Goal: Check status

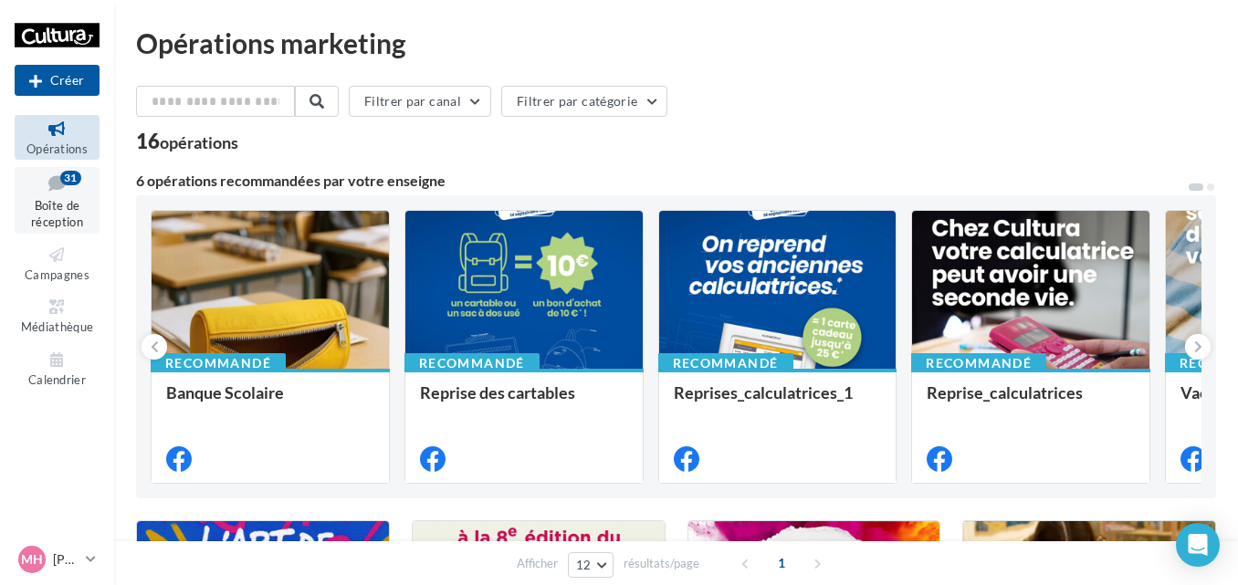
click at [54, 176] on icon at bounding box center [57, 183] width 74 height 25
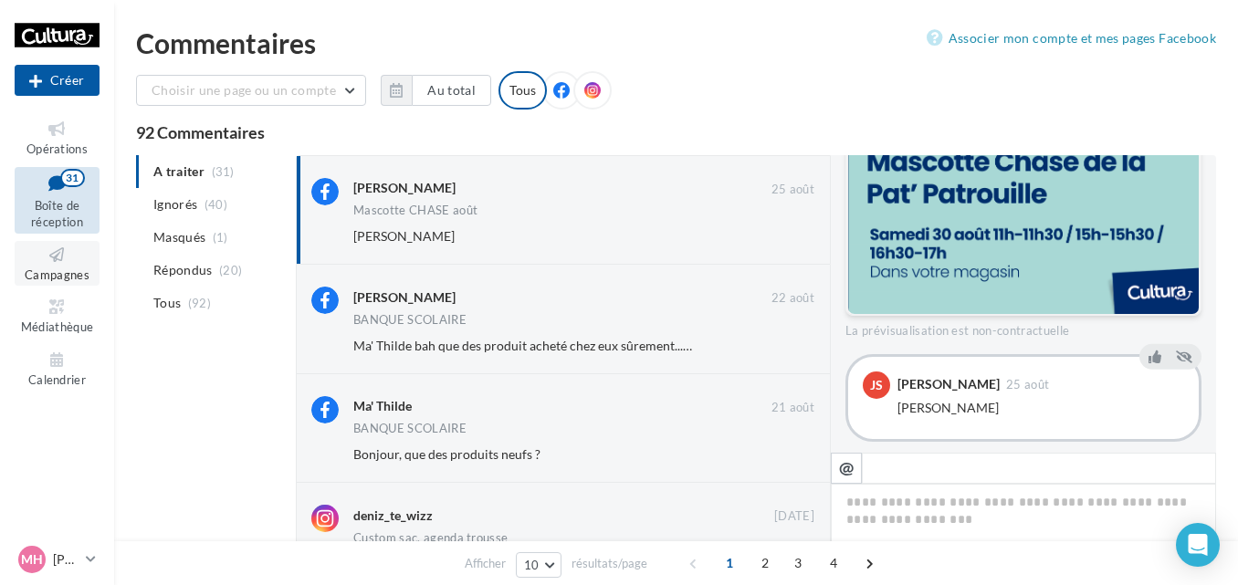
click at [60, 269] on span "Campagnes" at bounding box center [57, 275] width 65 height 15
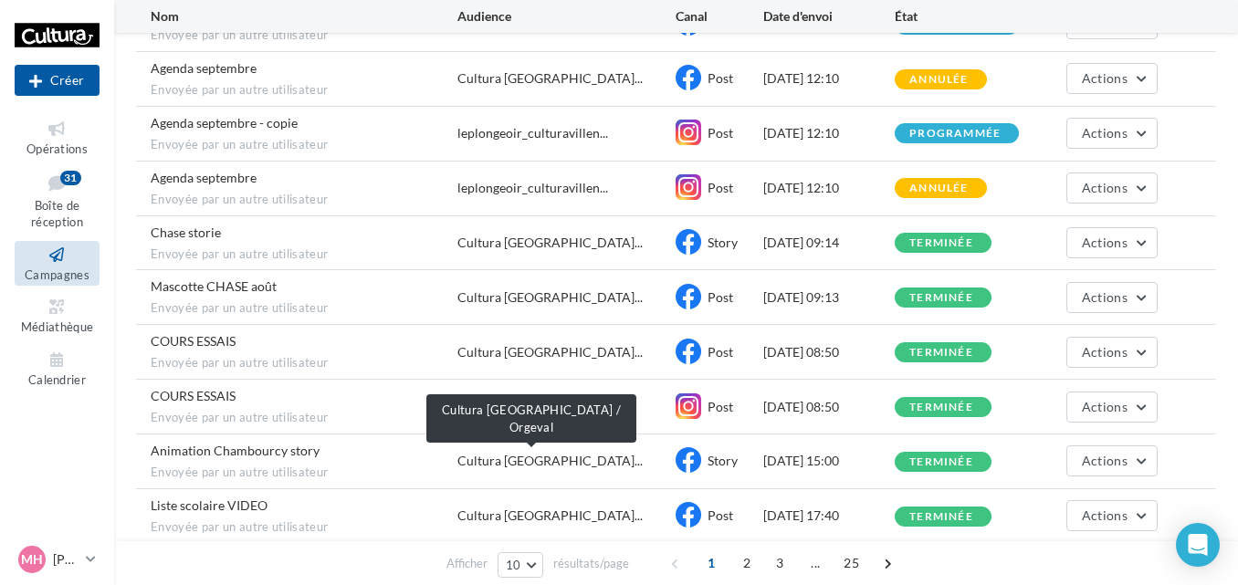
scroll to position [243, 0]
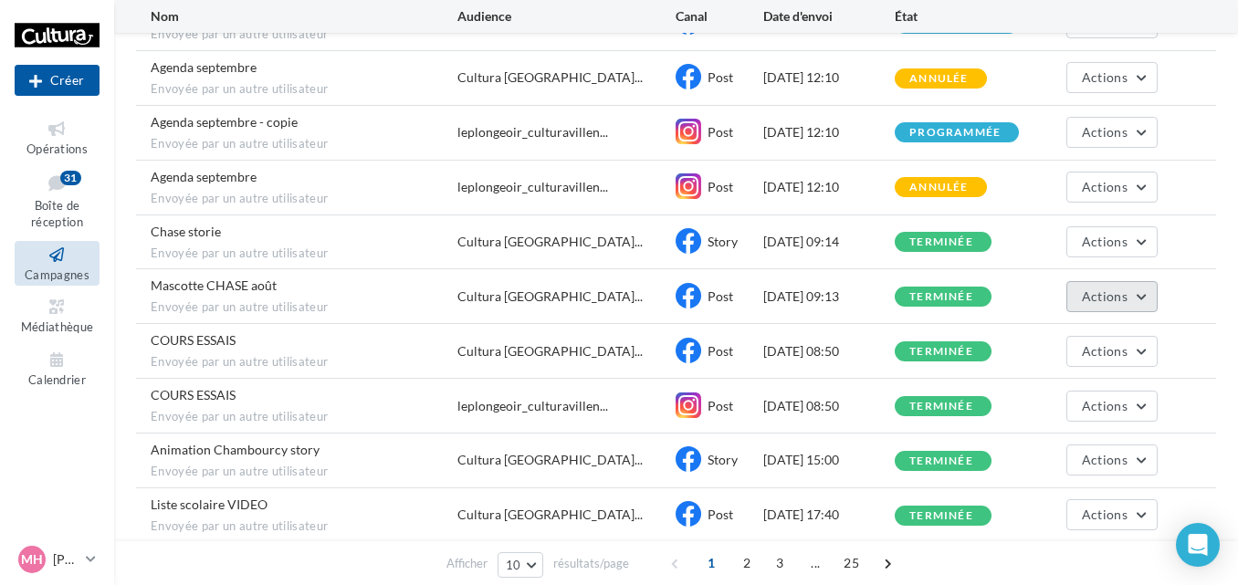
click at [1130, 290] on button "Actions" at bounding box center [1111, 296] width 91 height 31
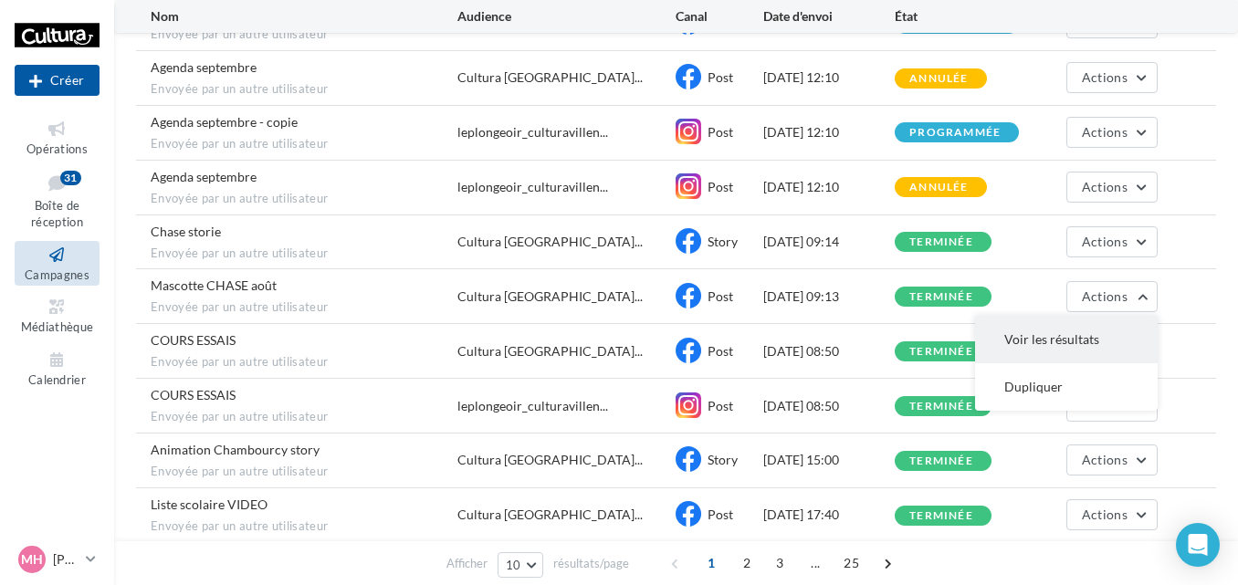
click at [1066, 336] on button "Voir les résultats" at bounding box center [1066, 339] width 183 height 47
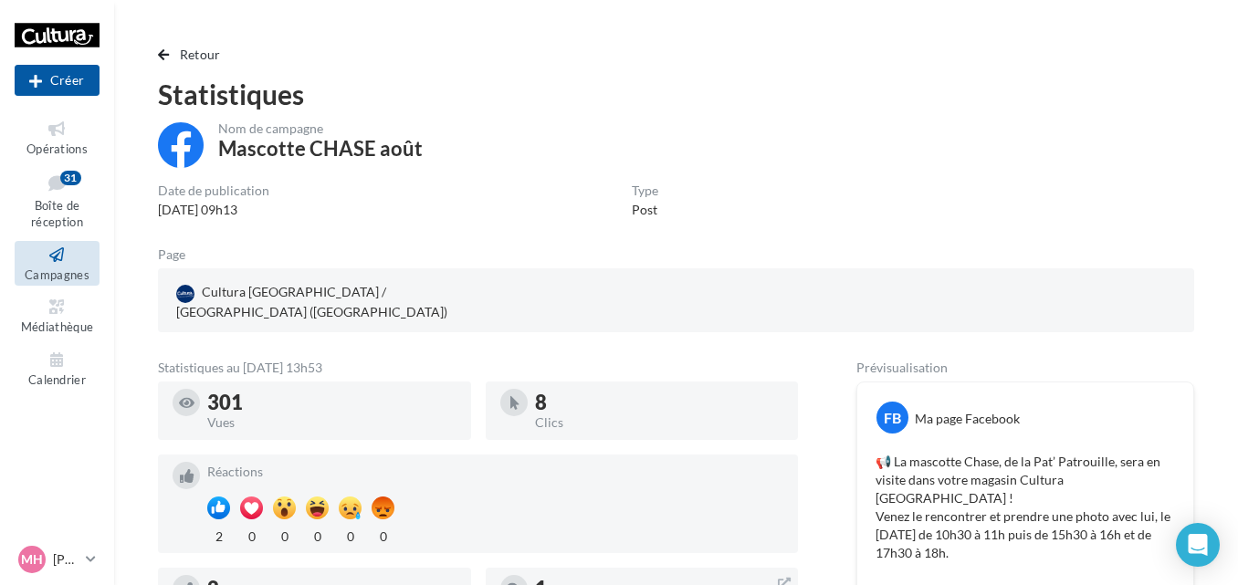
click at [154, 49] on div "Retour Statistiques Nom de campagne Mascotte CHASE août Date de publication 25/…" at bounding box center [676, 565] width 1080 height 1042
click at [161, 53] on span "button" at bounding box center [163, 54] width 11 height 13
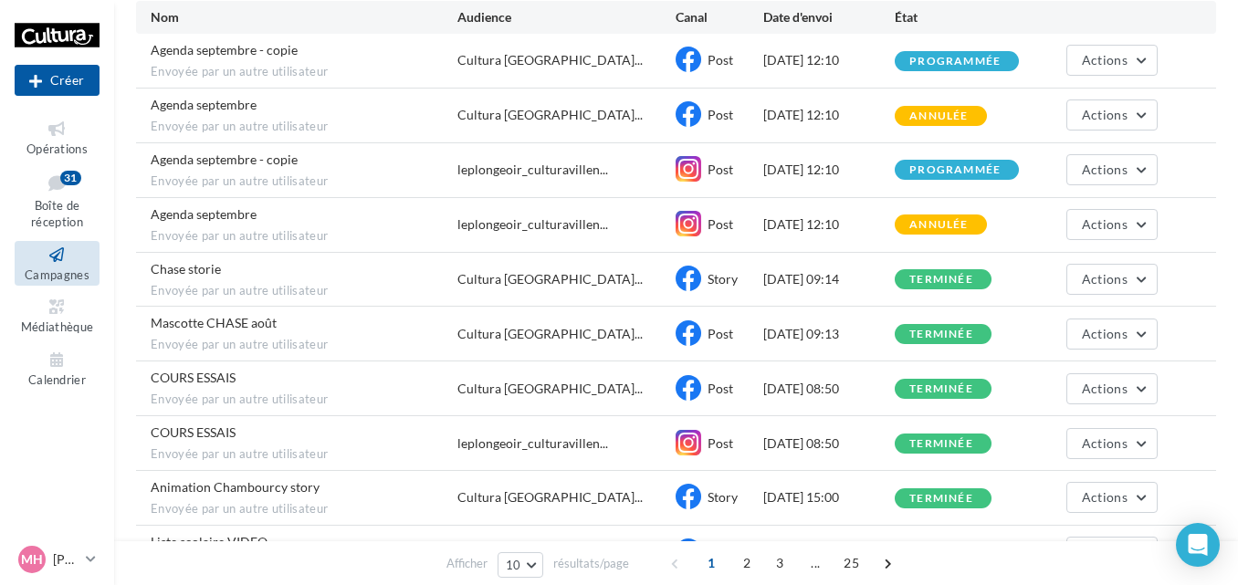
scroll to position [330, 0]
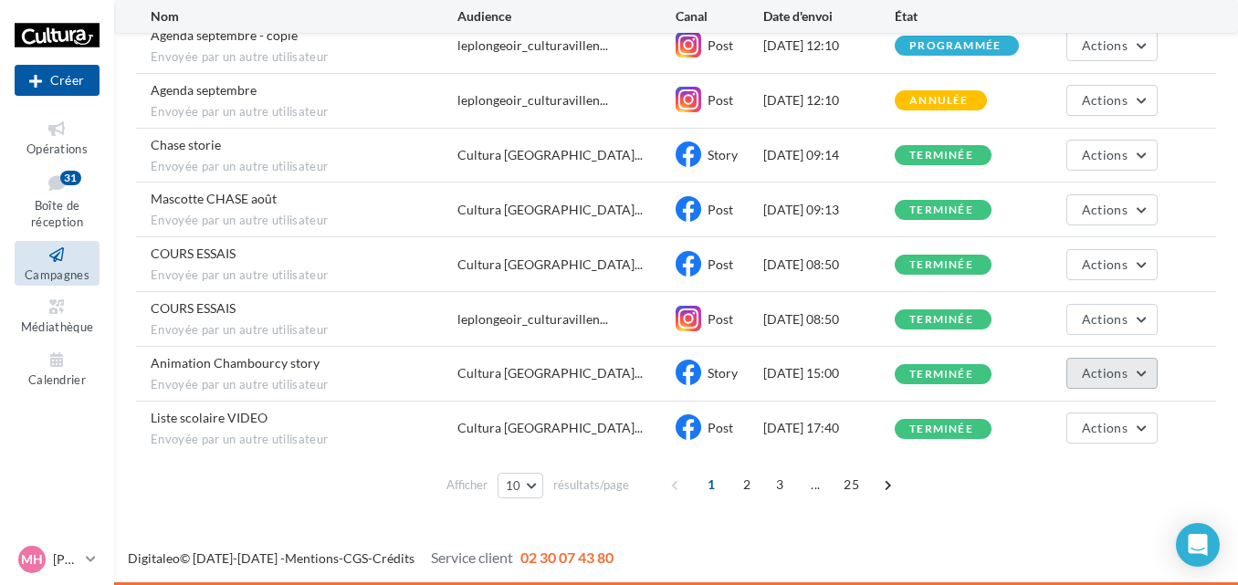
click at [1109, 386] on button "Actions" at bounding box center [1111, 373] width 91 height 31
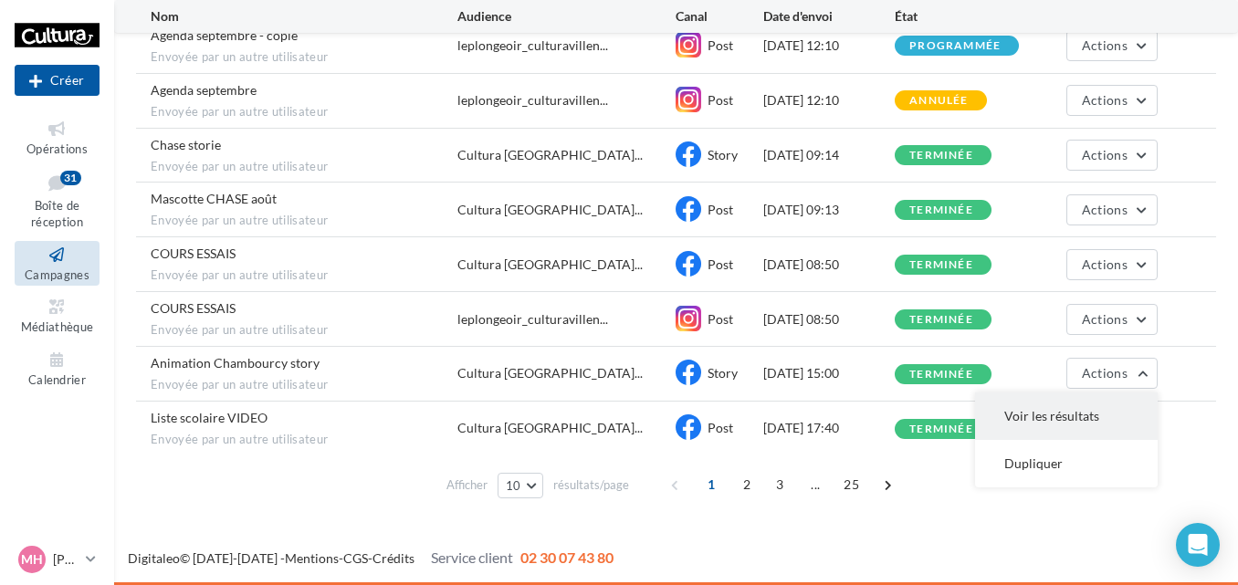
click at [1067, 414] on button "Voir les résultats" at bounding box center [1066, 416] width 183 height 47
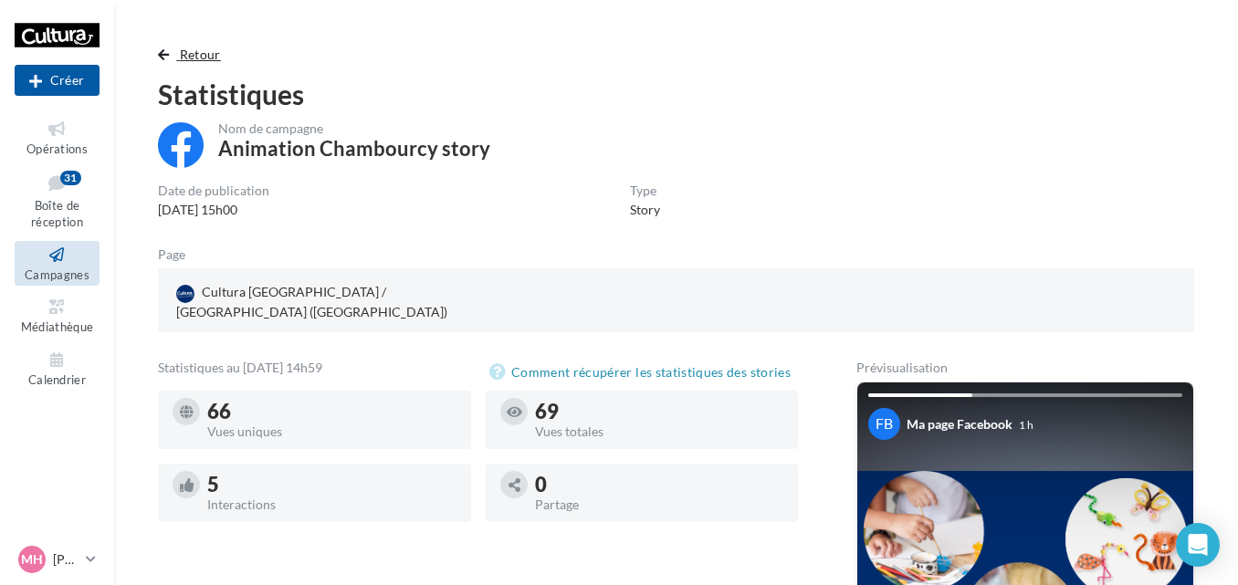
click at [163, 47] on button "Retour" at bounding box center [193, 55] width 70 height 22
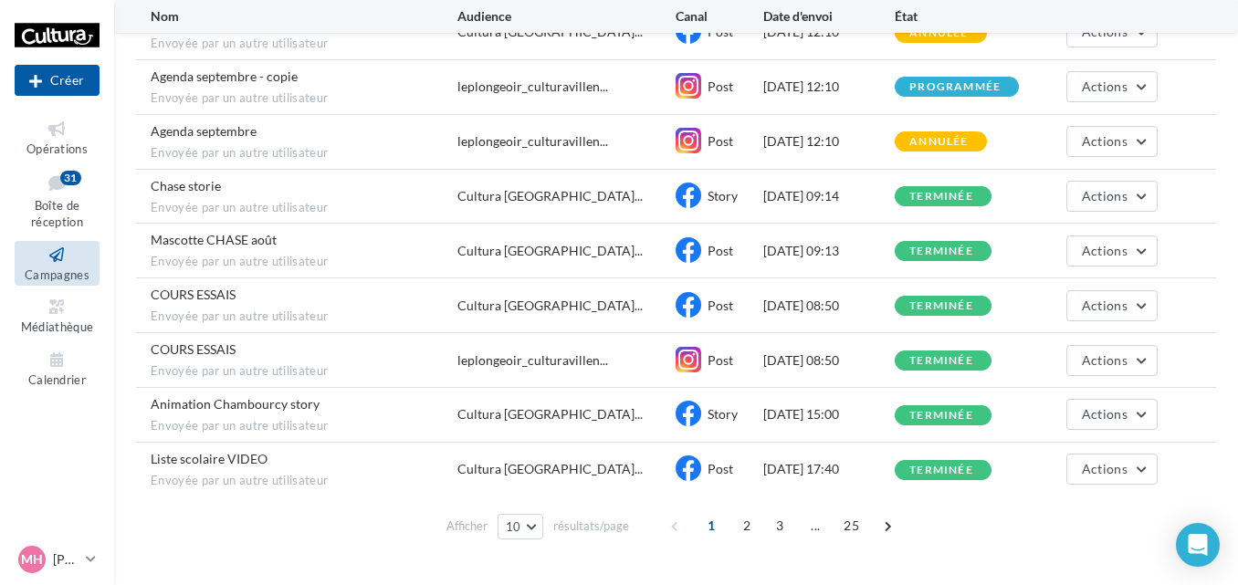
scroll to position [330, 0]
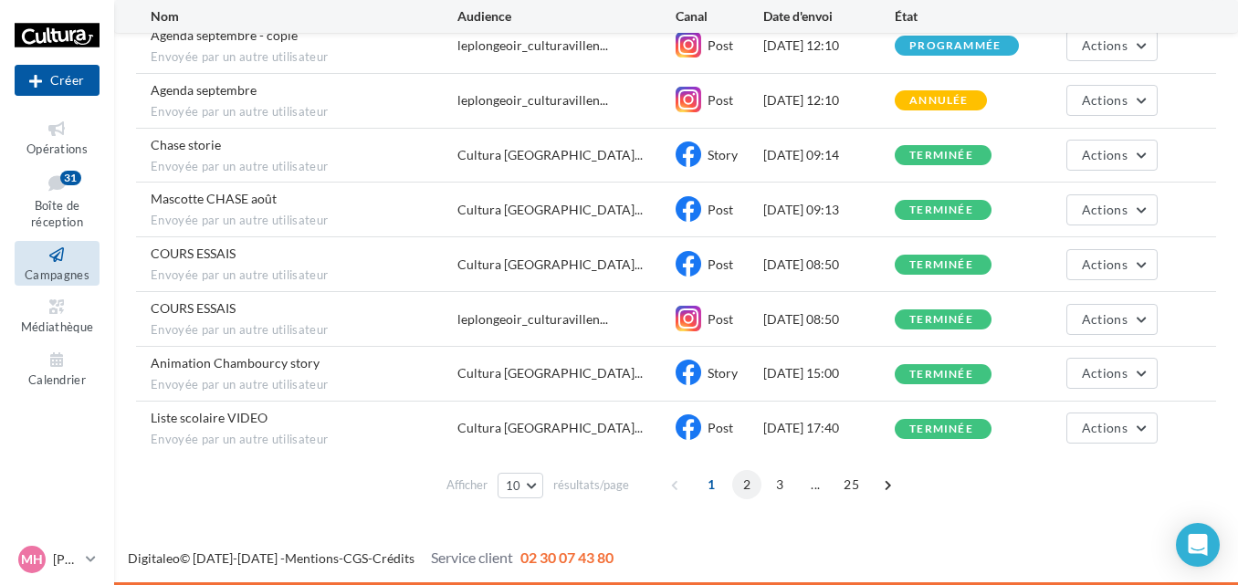
click at [742, 490] on span "2" at bounding box center [746, 484] width 29 height 29
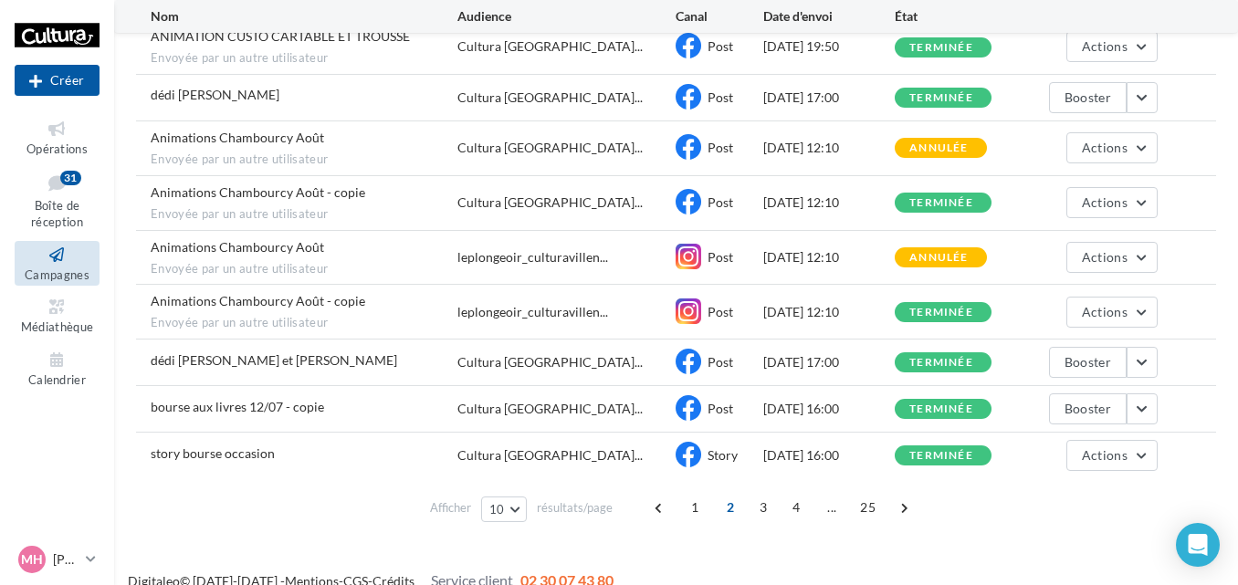
scroll to position [0, 0]
